Goal: Task Accomplishment & Management: Manage account settings

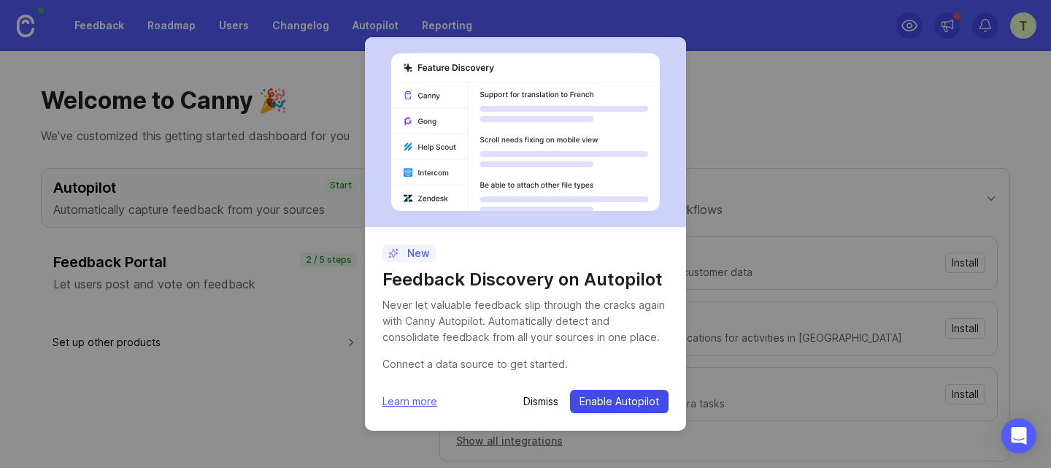
click at [627, 398] on span "Enable Autopilot" at bounding box center [619, 401] width 80 height 15
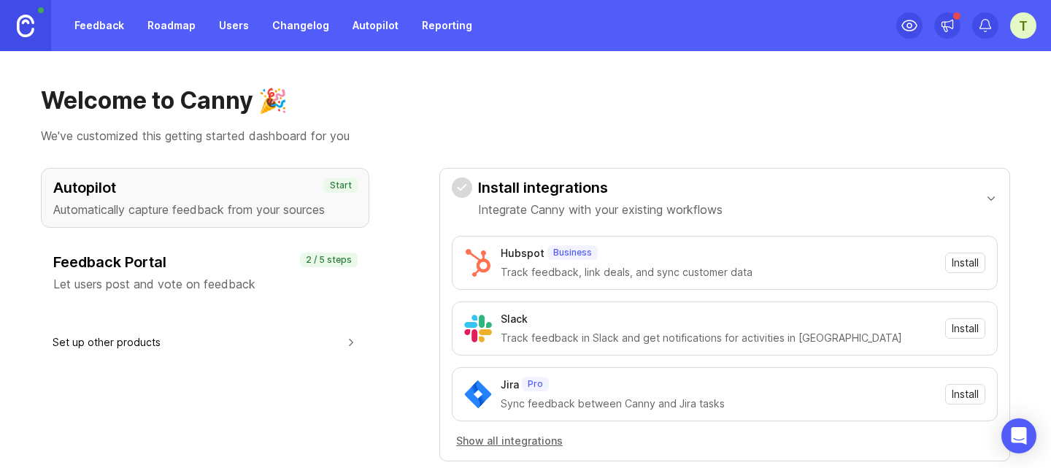
click at [125, 274] on div "Feedback Portal Let users post and vote on feedback" at bounding box center [204, 272] width 303 height 41
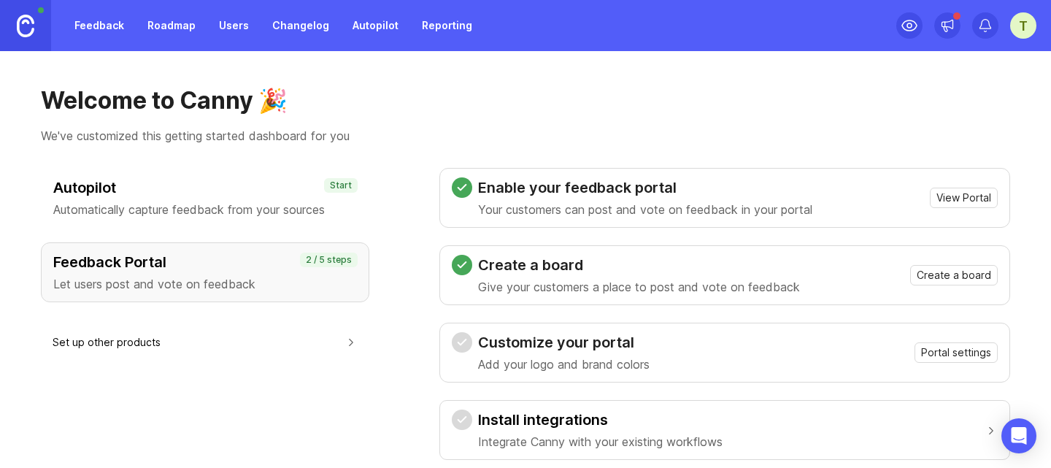
click at [137, 201] on p "Automatically capture feedback from your sources" at bounding box center [204, 210] width 303 height 18
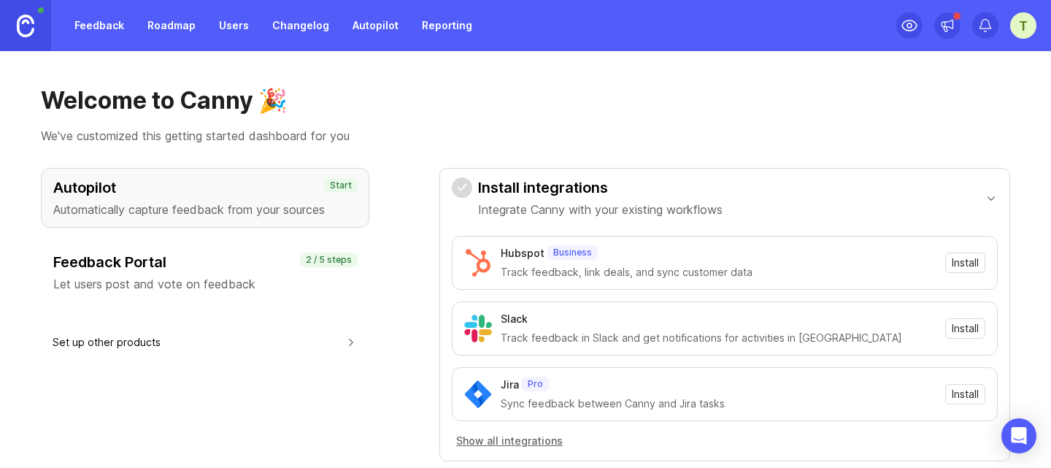
scroll to position [73, 0]
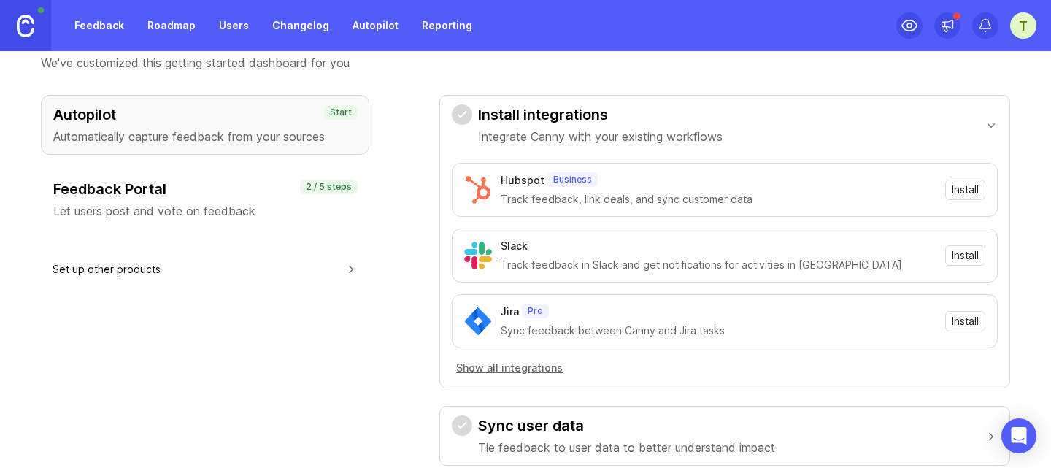
click at [198, 196] on h3 "Feedback Portal" at bounding box center [204, 189] width 303 height 20
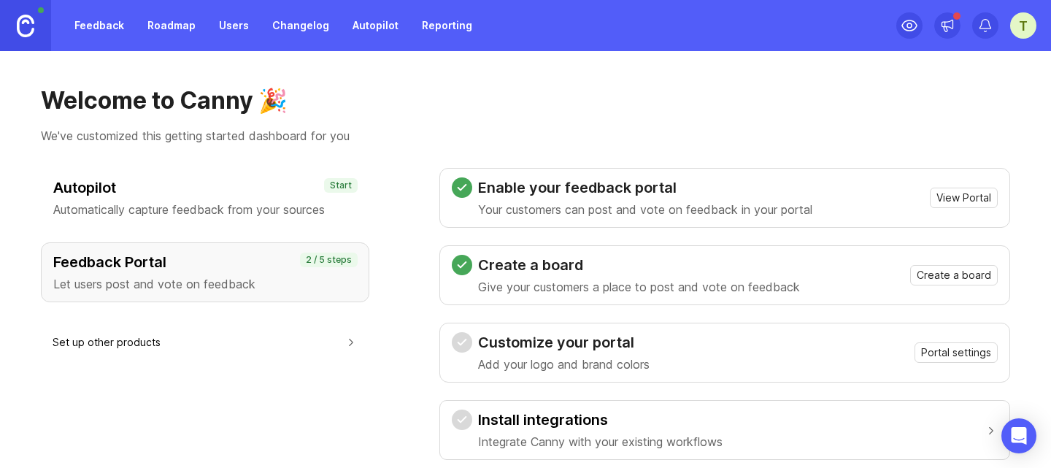
scroll to position [146, 0]
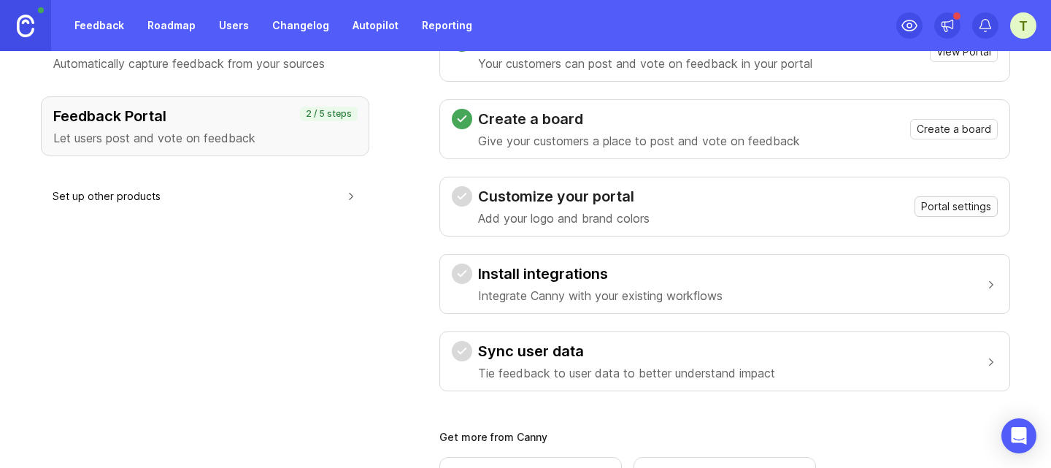
click at [921, 201] on span "Portal settings" at bounding box center [956, 206] width 70 height 15
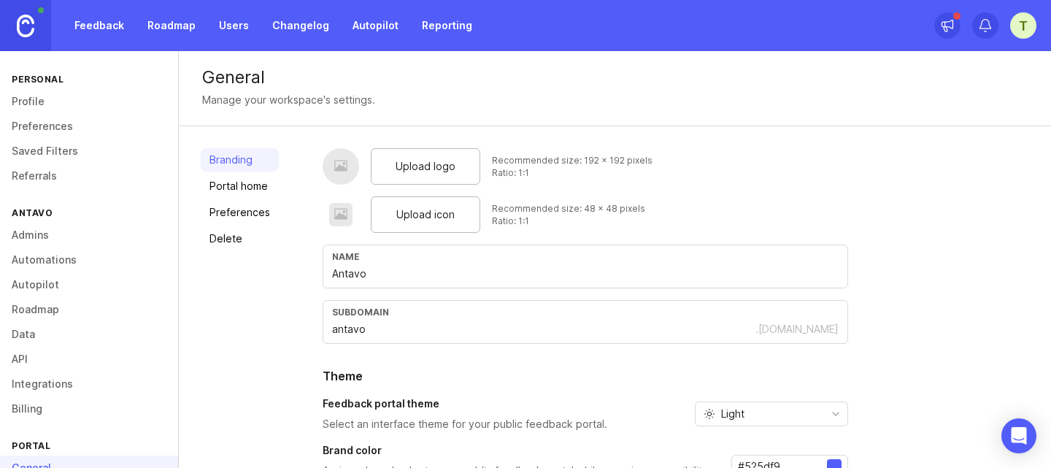
click at [150, 18] on link "Roadmap" at bounding box center [172, 25] width 66 height 26
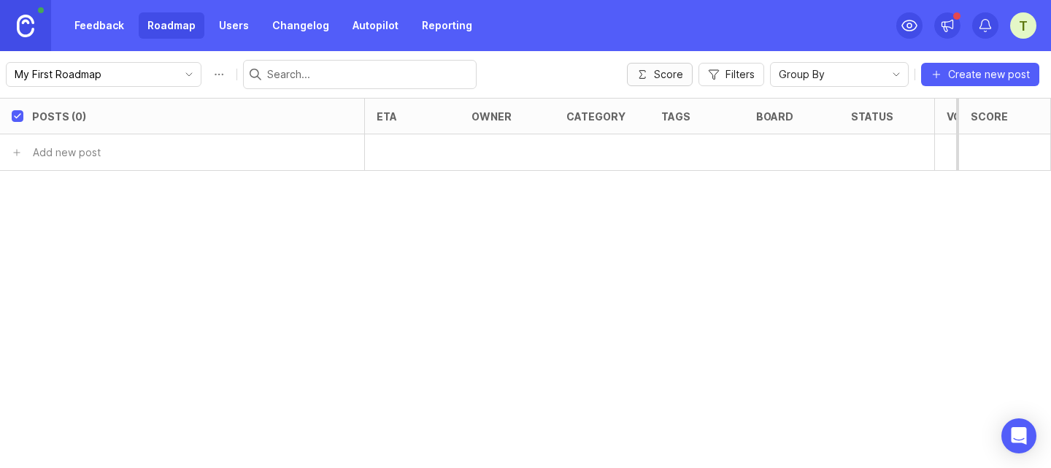
click at [668, 75] on span "Score" at bounding box center [668, 74] width 29 height 15
click at [86, 16] on link "Feedback" at bounding box center [99, 25] width 67 height 26
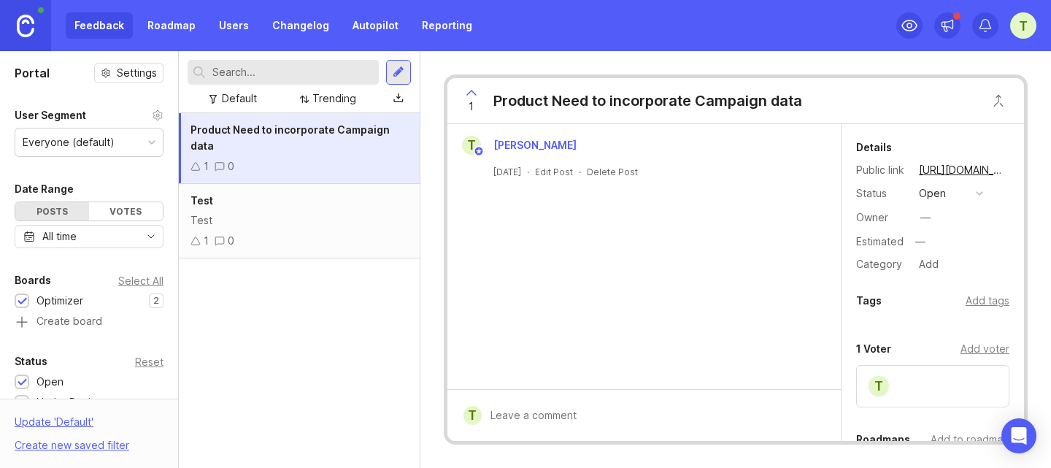
click at [124, 139] on div "Everyone (default)" at bounding box center [88, 142] width 147 height 28
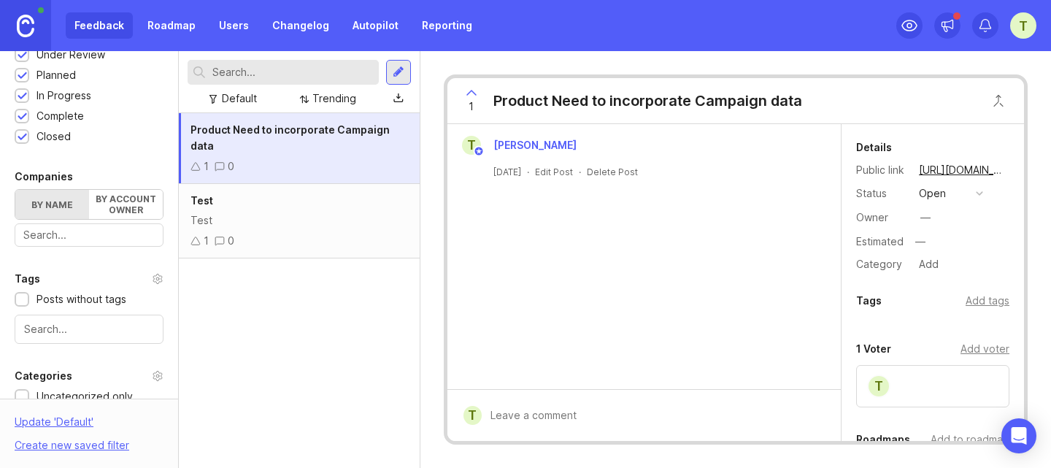
scroll to position [365, 0]
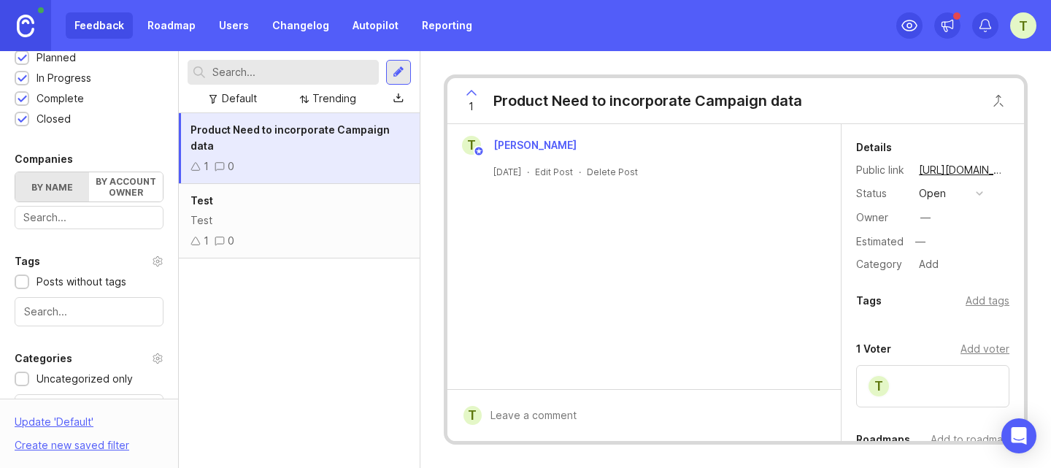
click at [121, 182] on label "By account owner" at bounding box center [126, 186] width 74 height 29
click at [15, 172] on input "By account owner" at bounding box center [15, 172] width 0 height 0
click at [64, 180] on label "By name" at bounding box center [52, 186] width 74 height 29
click at [15, 172] on input "By name" at bounding box center [15, 172] width 0 height 0
click at [103, 181] on label "By account owner" at bounding box center [126, 186] width 74 height 29
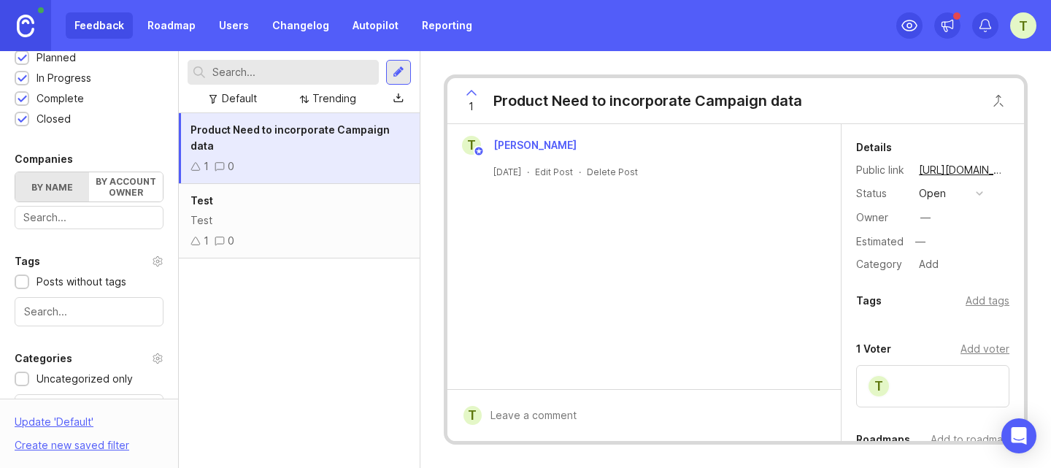
click at [15, 172] on input "By account owner" at bounding box center [15, 172] width 0 height 0
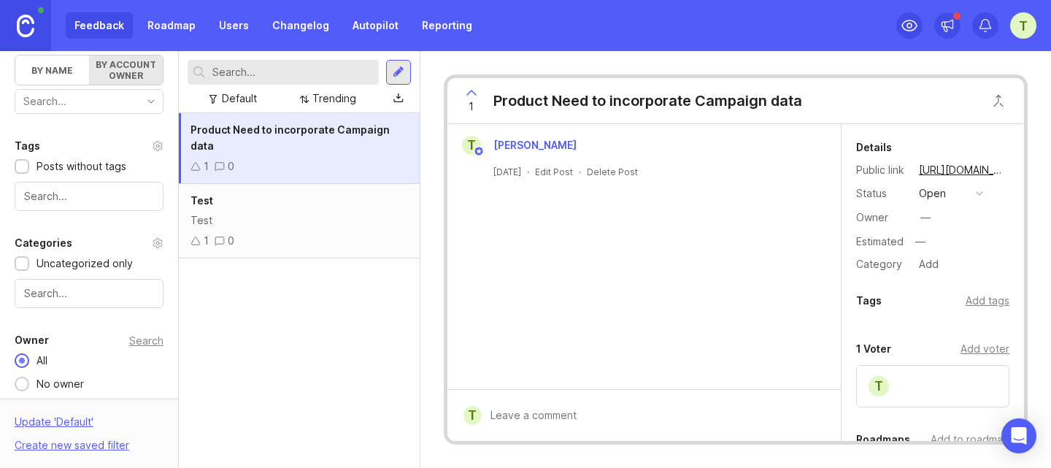
scroll to position [510, 0]
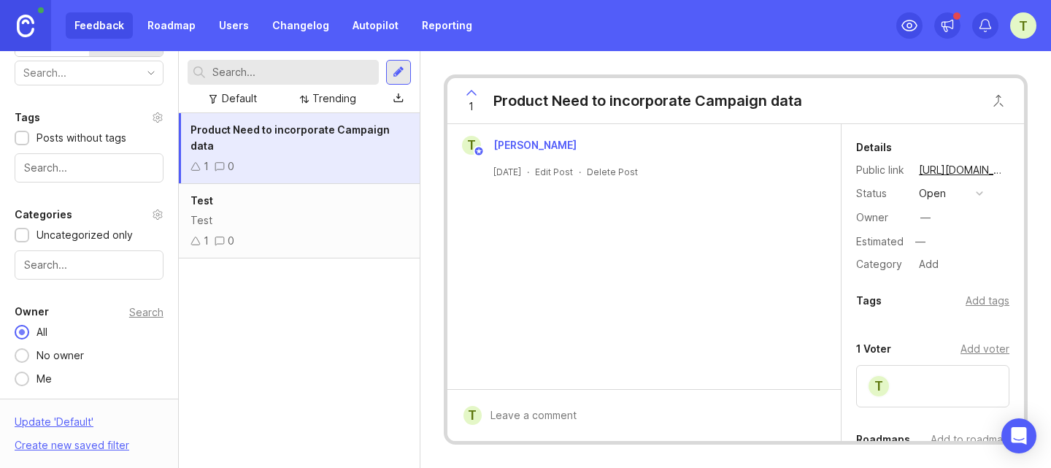
click at [159, 28] on link "Roadmap" at bounding box center [172, 25] width 66 height 26
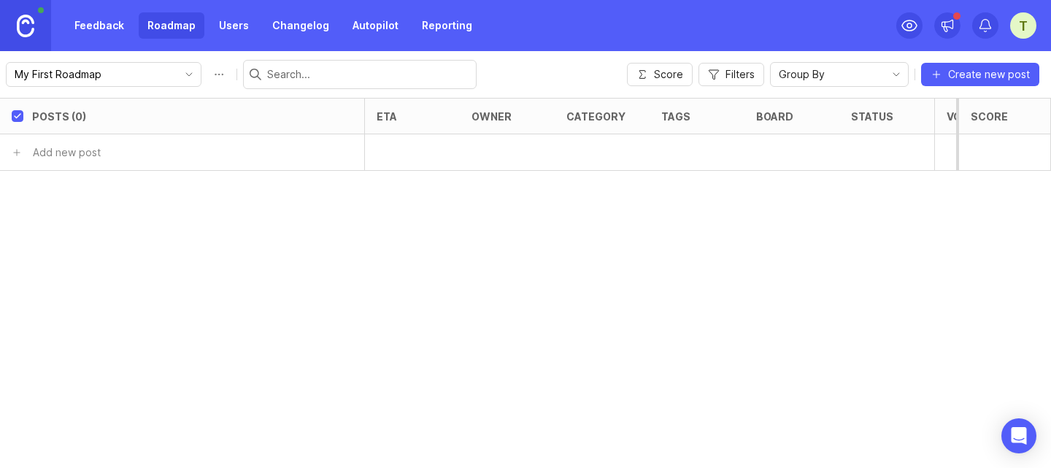
click at [202, 17] on div "Feedback Roadmap Users Changelog Autopilot Reporting" at bounding box center [273, 25] width 415 height 26
click at [242, 20] on link "Users" at bounding box center [233, 25] width 47 height 26
click at [287, 20] on link "Changelog" at bounding box center [300, 25] width 74 height 26
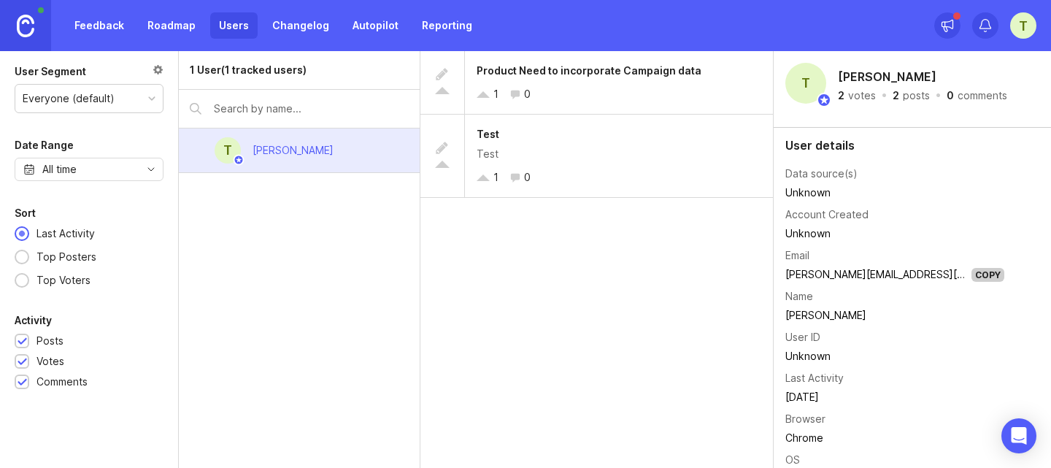
click at [290, 35] on link "Changelog" at bounding box center [300, 25] width 74 height 26
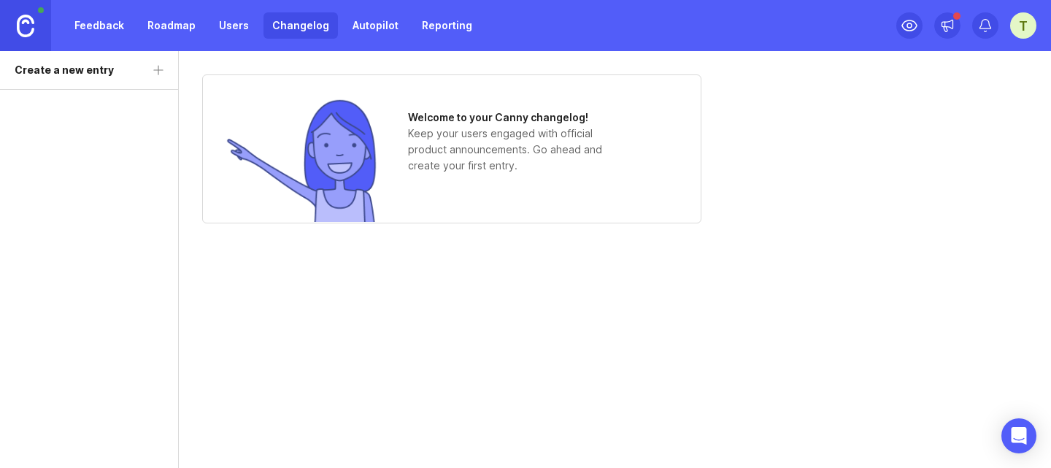
click at [228, 30] on link "Users" at bounding box center [233, 25] width 47 height 26
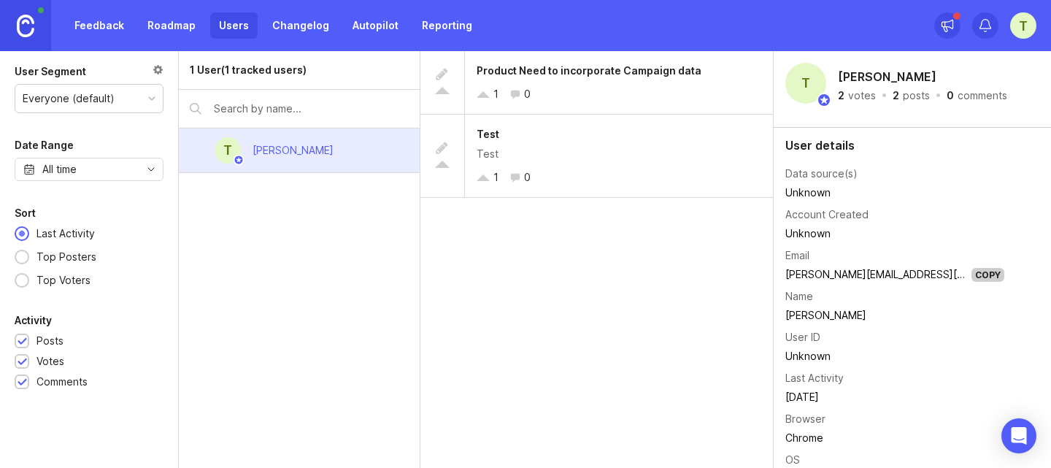
click at [344, 23] on link "Autopilot" at bounding box center [375, 25] width 63 height 26
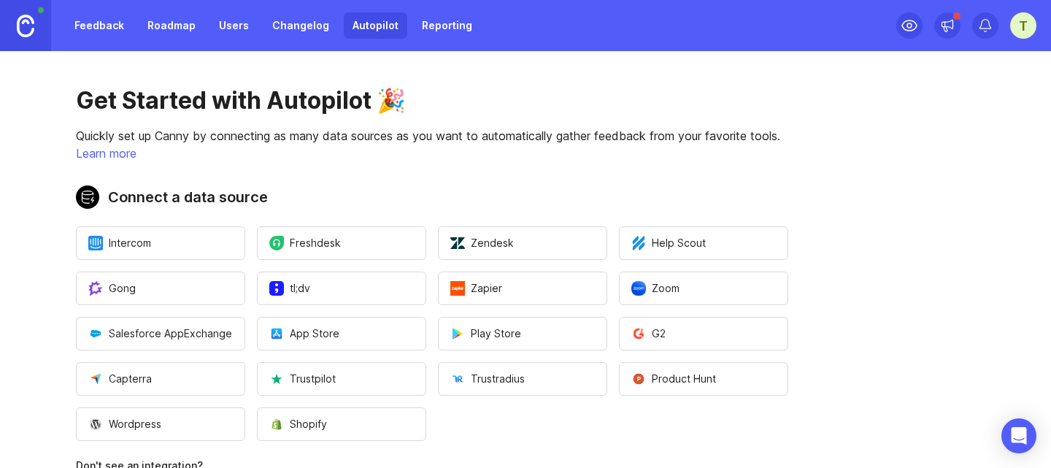
click at [457, 20] on link "Reporting" at bounding box center [447, 25] width 68 height 26
click at [263, 31] on link "Changelog" at bounding box center [300, 25] width 74 height 26
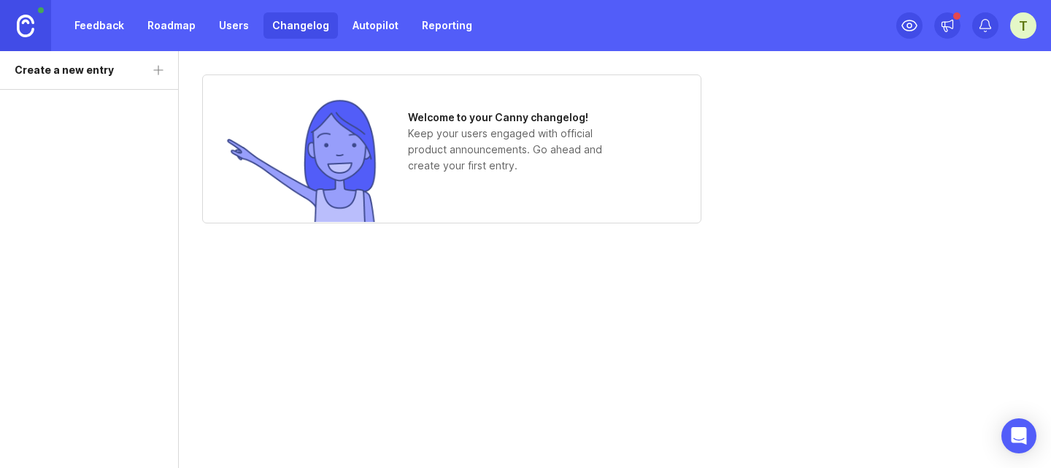
click at [453, 18] on link "Reporting" at bounding box center [447, 25] width 68 height 26
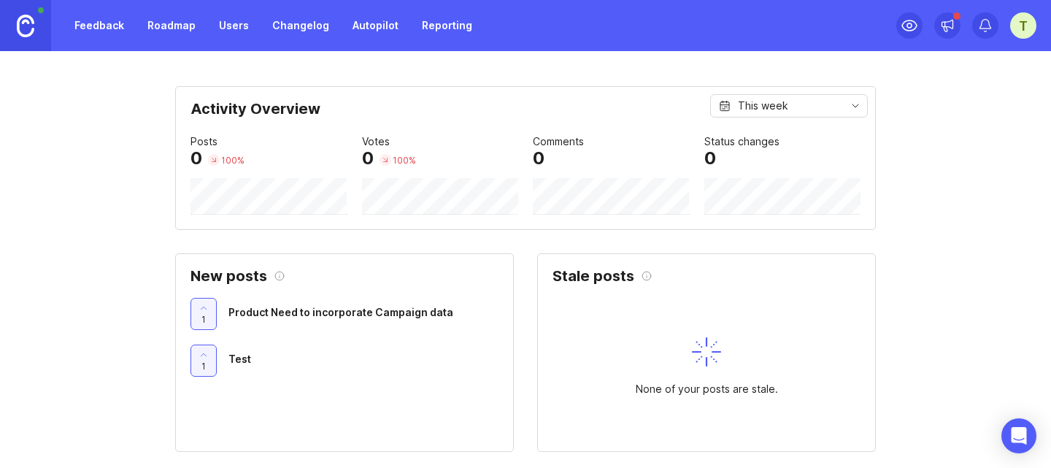
click at [123, 31] on link "Feedback" at bounding box center [99, 25] width 67 height 26
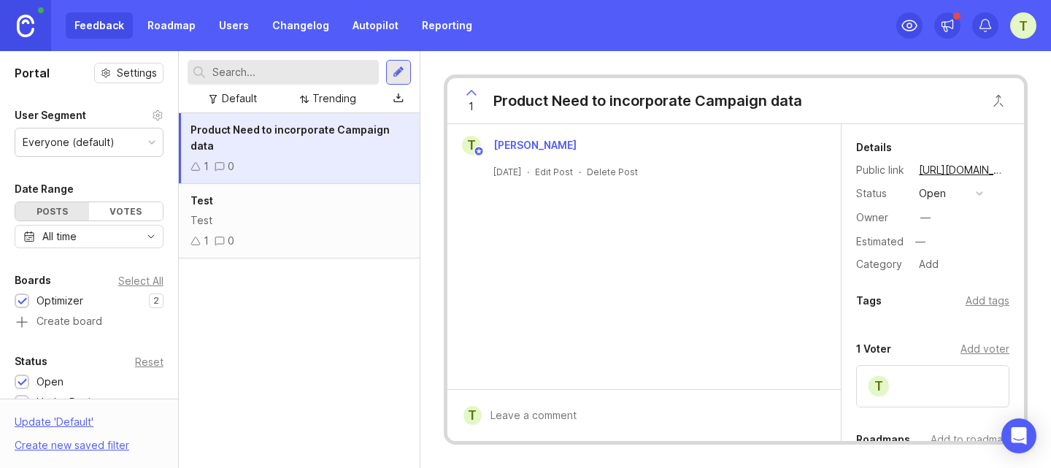
scroll to position [219, 0]
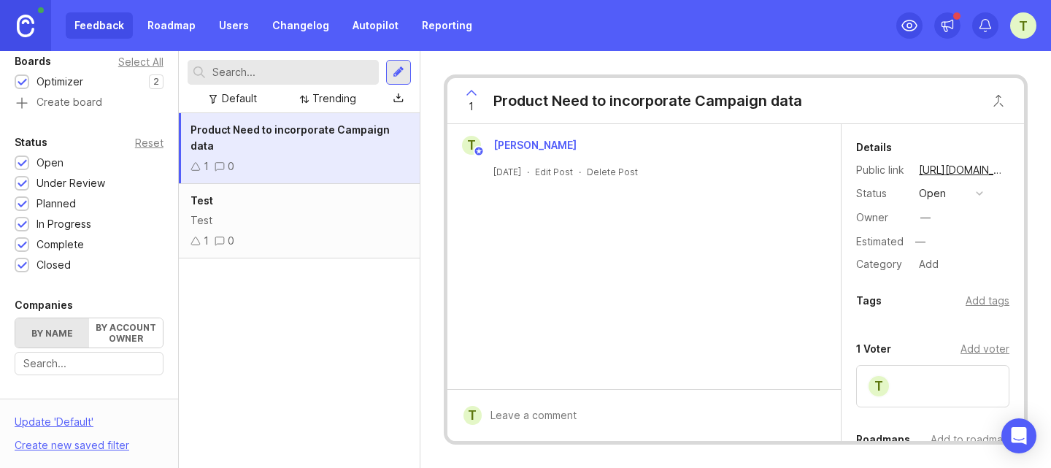
click at [23, 182] on div at bounding box center [22, 184] width 9 height 11
click at [19, 166] on div at bounding box center [22, 163] width 9 height 11
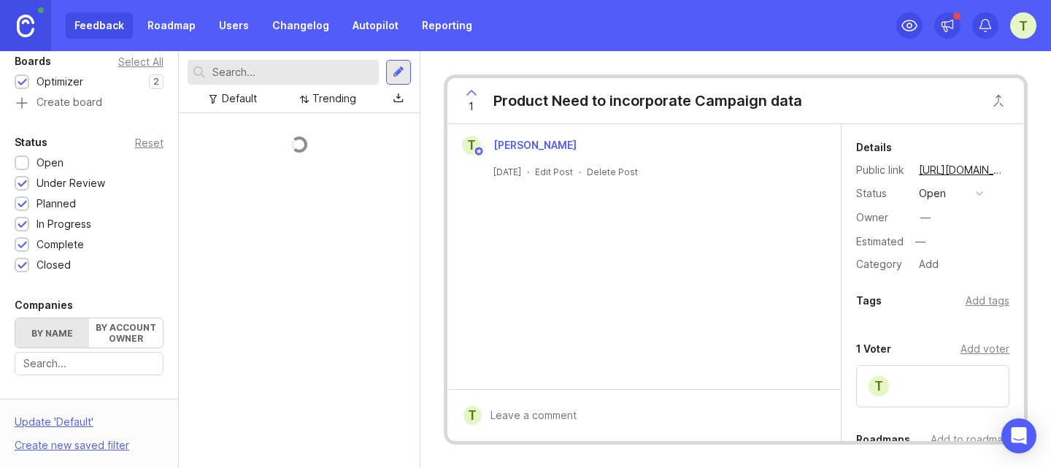
click at [20, 163] on div at bounding box center [22, 163] width 9 height 11
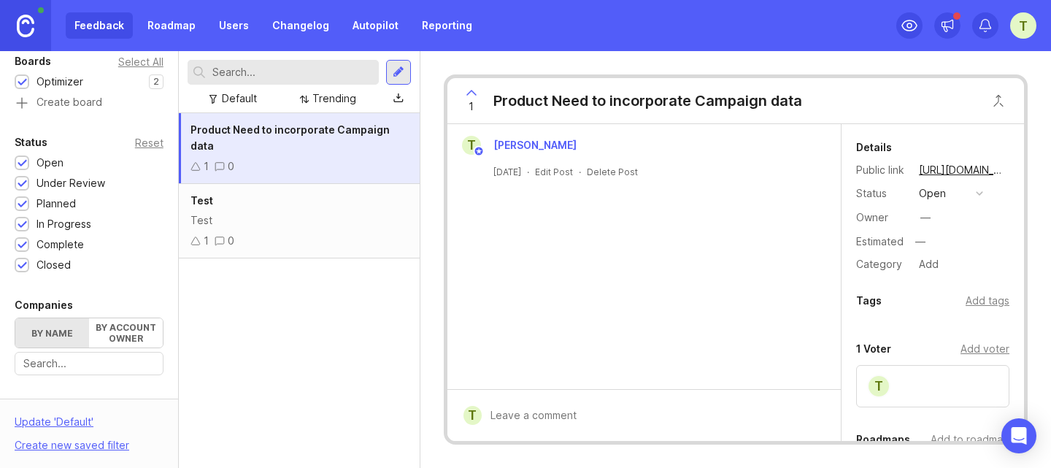
drag, startPoint x: 77, startPoint y: 266, endPoint x: 62, endPoint y: 262, distance: 15.2
click at [62, 262] on div "Closed" at bounding box center [46, 265] width 63 height 16
click at [62, 262] on div "Closed" at bounding box center [53, 265] width 34 height 16
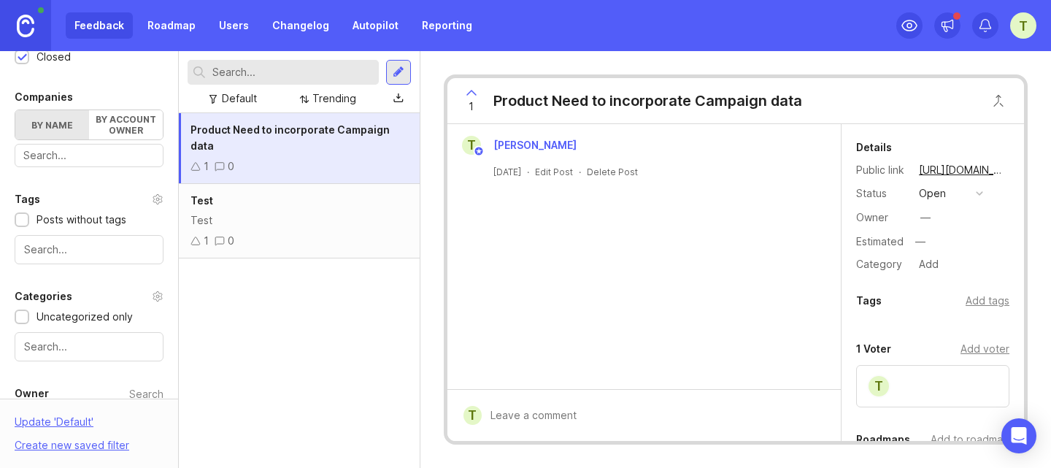
scroll to position [508, 0]
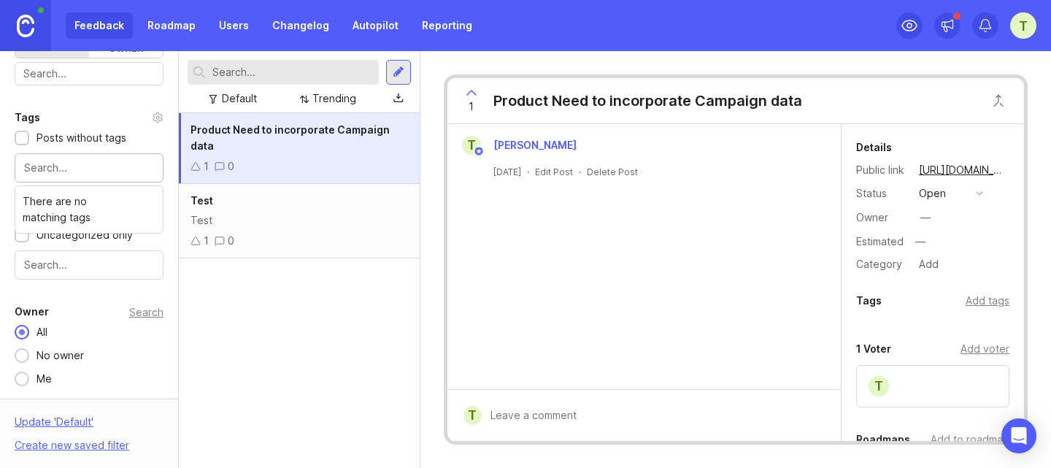
click at [85, 162] on input "text" at bounding box center [89, 168] width 130 height 16
